Goal: Information Seeking & Learning: Learn about a topic

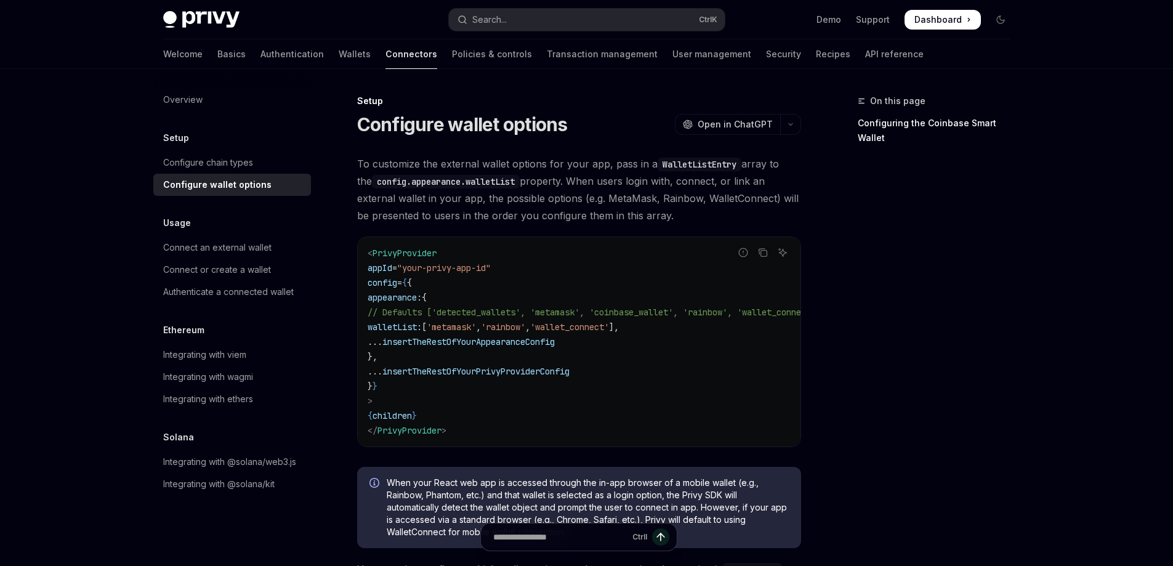
click at [980, 290] on div "On this page Configuring the Coinbase Smart Wallet" at bounding box center [926, 330] width 187 height 472
click at [938, 15] on span "Dashboard" at bounding box center [937, 20] width 47 height 12
click at [867, 17] on link "Support" at bounding box center [873, 20] width 34 height 12
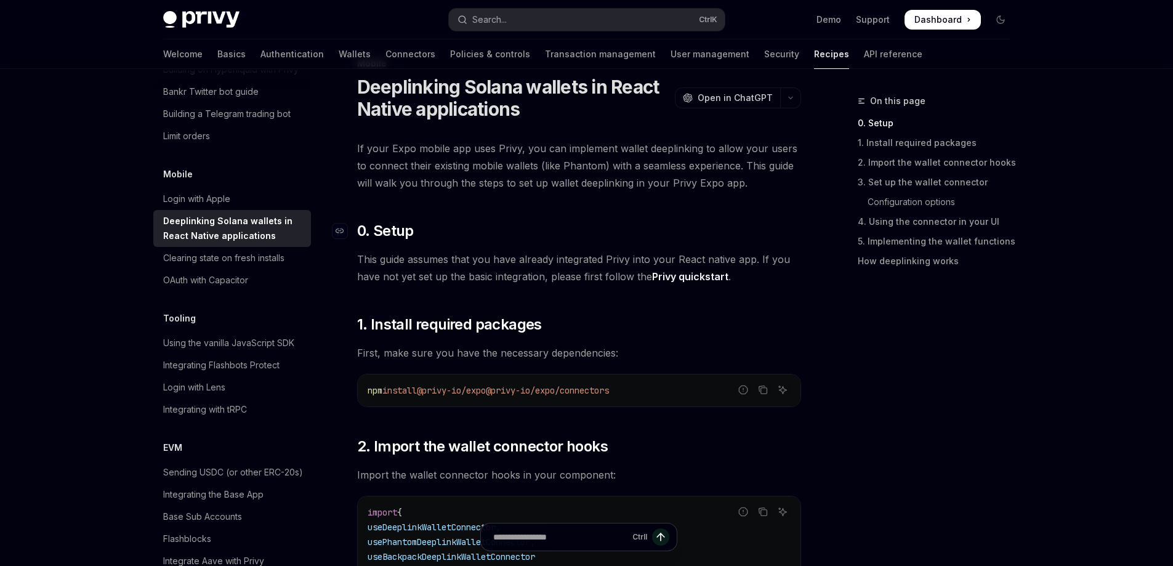
scroll to position [123, 0]
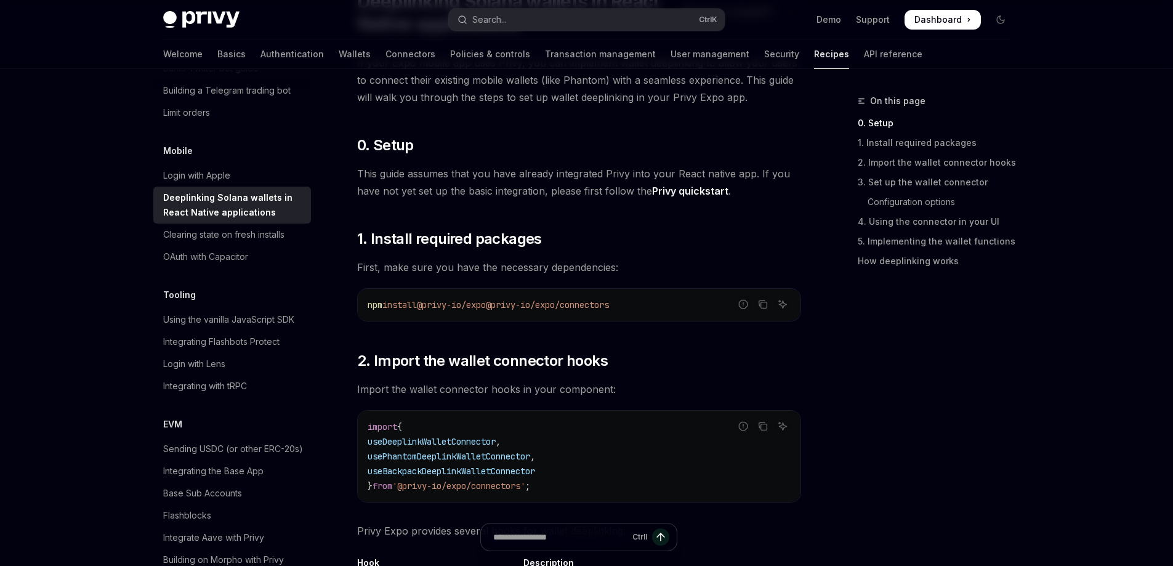
scroll to position [1447, 0]
